Goal: Transaction & Acquisition: Purchase product/service

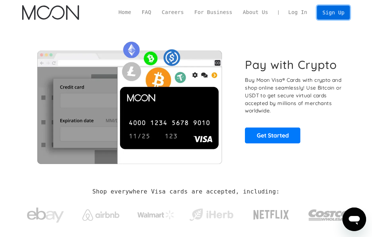
click at [338, 14] on link "Sign Up" at bounding box center [333, 13] width 32 height 14
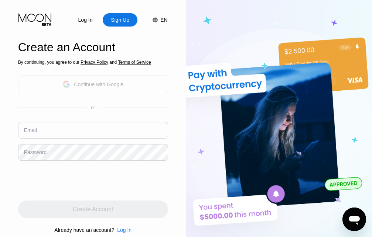
click at [100, 83] on div "Continue with Google" at bounding box center [98, 85] width 49 height 6
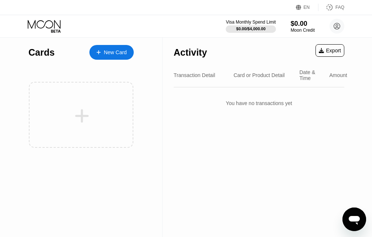
click at [231, 111] on div "You have no transactions yet" at bounding box center [258, 103] width 170 height 21
click at [111, 51] on div "New Card" at bounding box center [115, 52] width 23 height 6
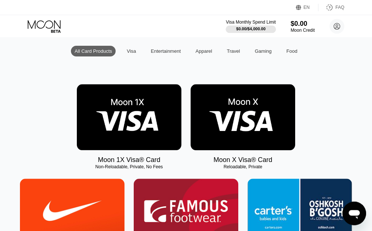
scroll to position [83, 0]
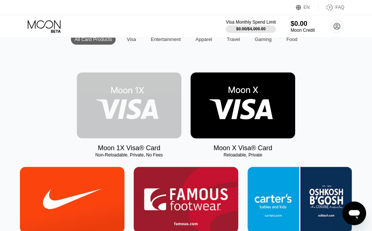
click at [131, 105] on img at bounding box center [129, 105] width 104 height 66
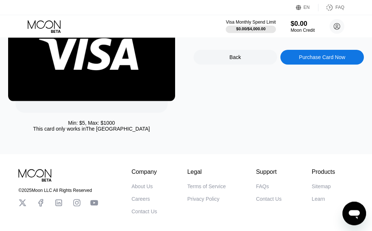
scroll to position [82, 0]
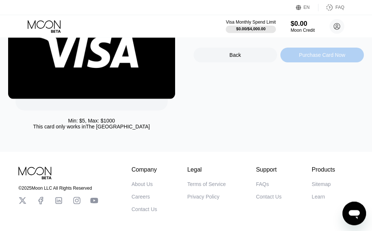
click at [314, 58] on div "Purchase Card Now" at bounding box center [322, 55] width 46 height 6
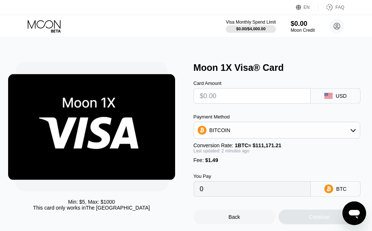
scroll to position [0, 0]
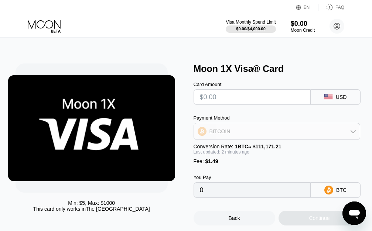
click at [351, 133] on icon at bounding box center [352, 131] width 5 height 3
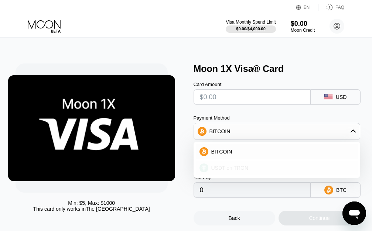
click at [233, 171] on span "USDT on TRON" at bounding box center [229, 168] width 37 height 6
type input "0.00"
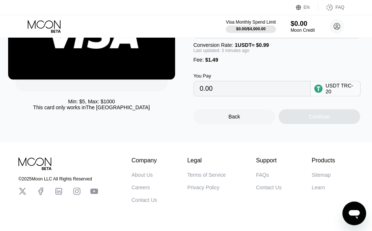
scroll to position [104, 0]
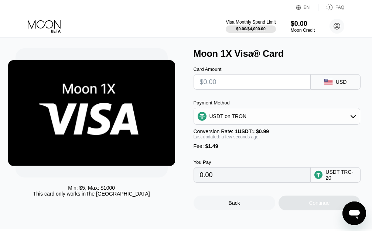
scroll to position [16, 0]
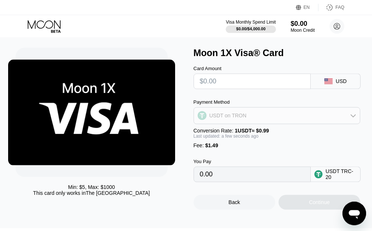
click at [352, 118] on icon at bounding box center [353, 116] width 6 height 6
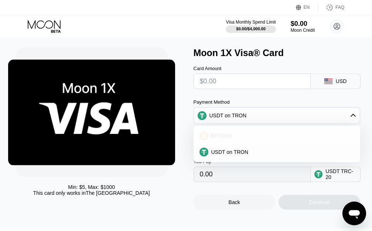
click at [227, 139] on span "BITCOIN" at bounding box center [221, 136] width 21 height 6
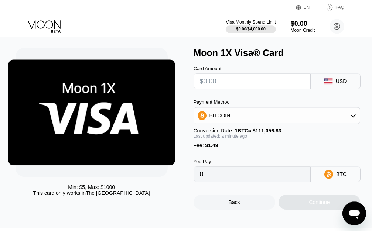
type input "0"
click at [208, 83] on input "text" at bounding box center [252, 81] width 105 height 15
type input "$12"
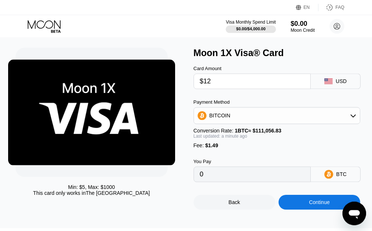
type input "0.00012147"
type input "$1"
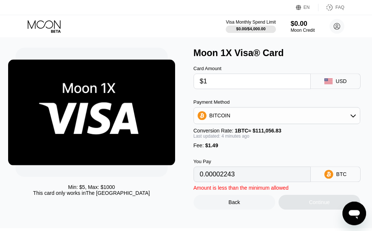
type input "0.00002244"
type input "$14"
type input "0.00013957"
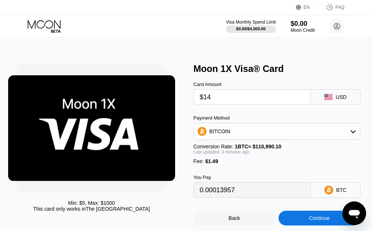
type input "$14"
type input "0.00013941"
type input "0.00013947"
type input "$141"
type input "0.00128295"
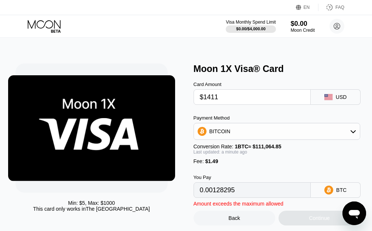
type input "$14111"
type input "0.12706532"
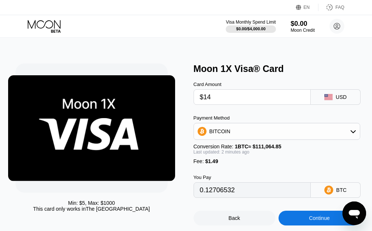
type input "$1"
type input "0.00002242"
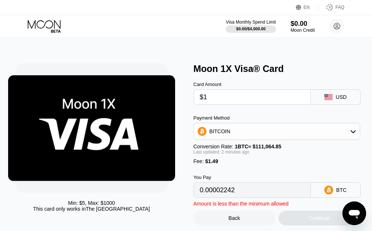
type input "$14"
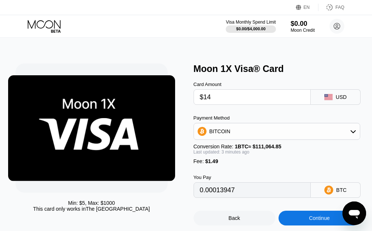
type input "0.00013956"
type input "$14"
type input "0.00013947"
type input "0.00013940"
type input "0.00013925"
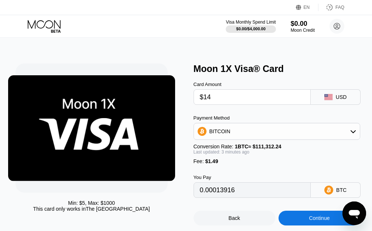
type input "0.00013919"
type input "0.00013909"
